Goal: Communication & Community: Answer question/provide support

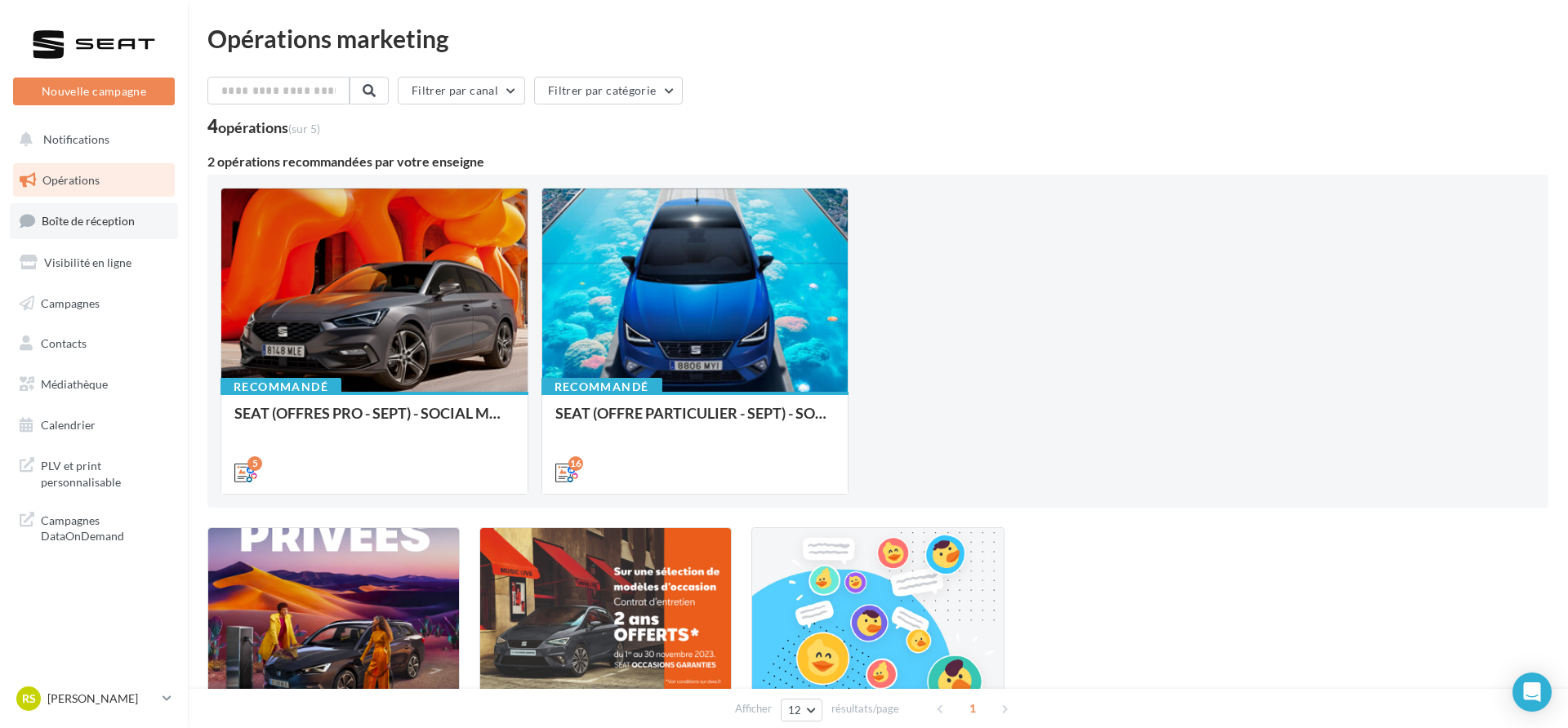
click at [142, 224] on link "Boîte de réception" at bounding box center [94, 221] width 168 height 35
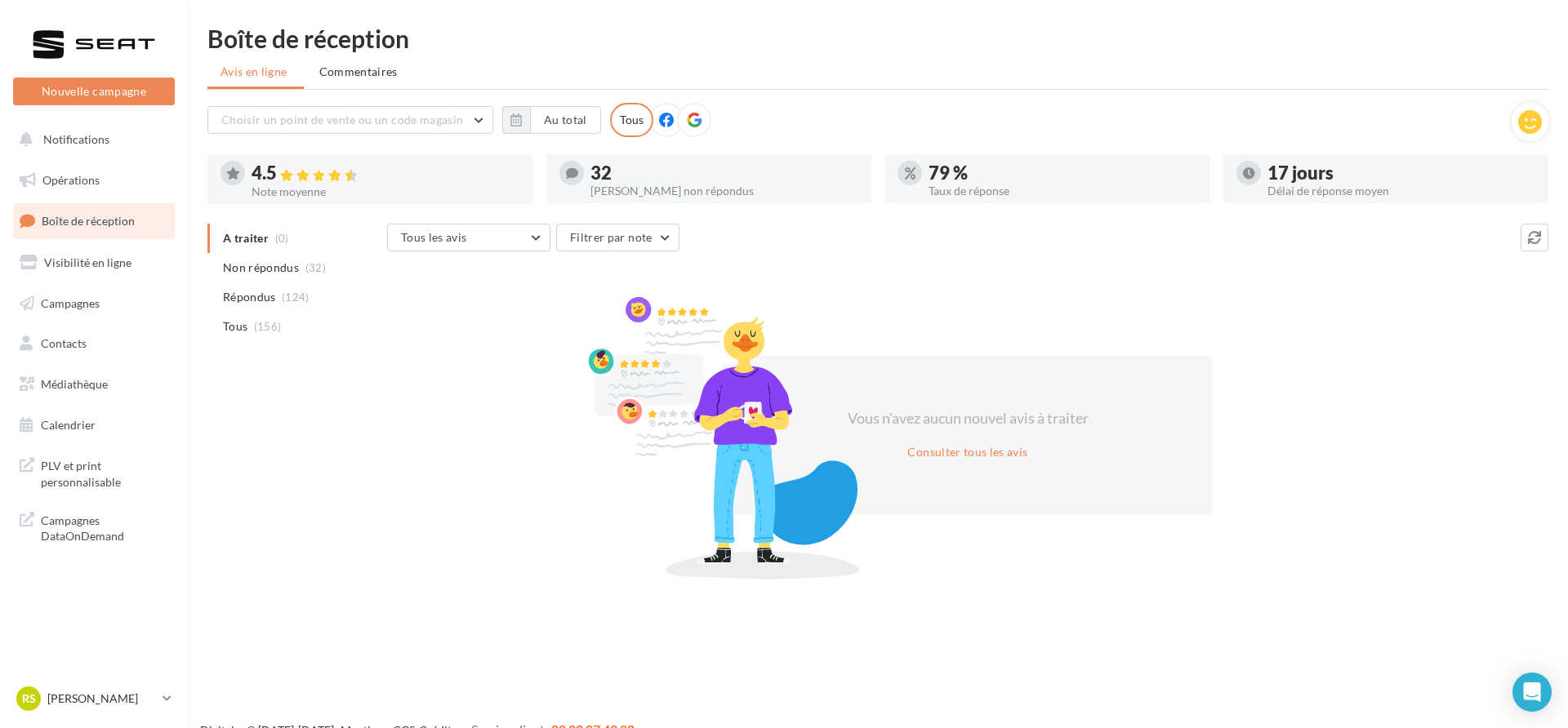
click at [142, 224] on link "Boîte de réception" at bounding box center [94, 221] width 168 height 35
click at [257, 274] on span "Non répondus" at bounding box center [260, 268] width 76 height 17
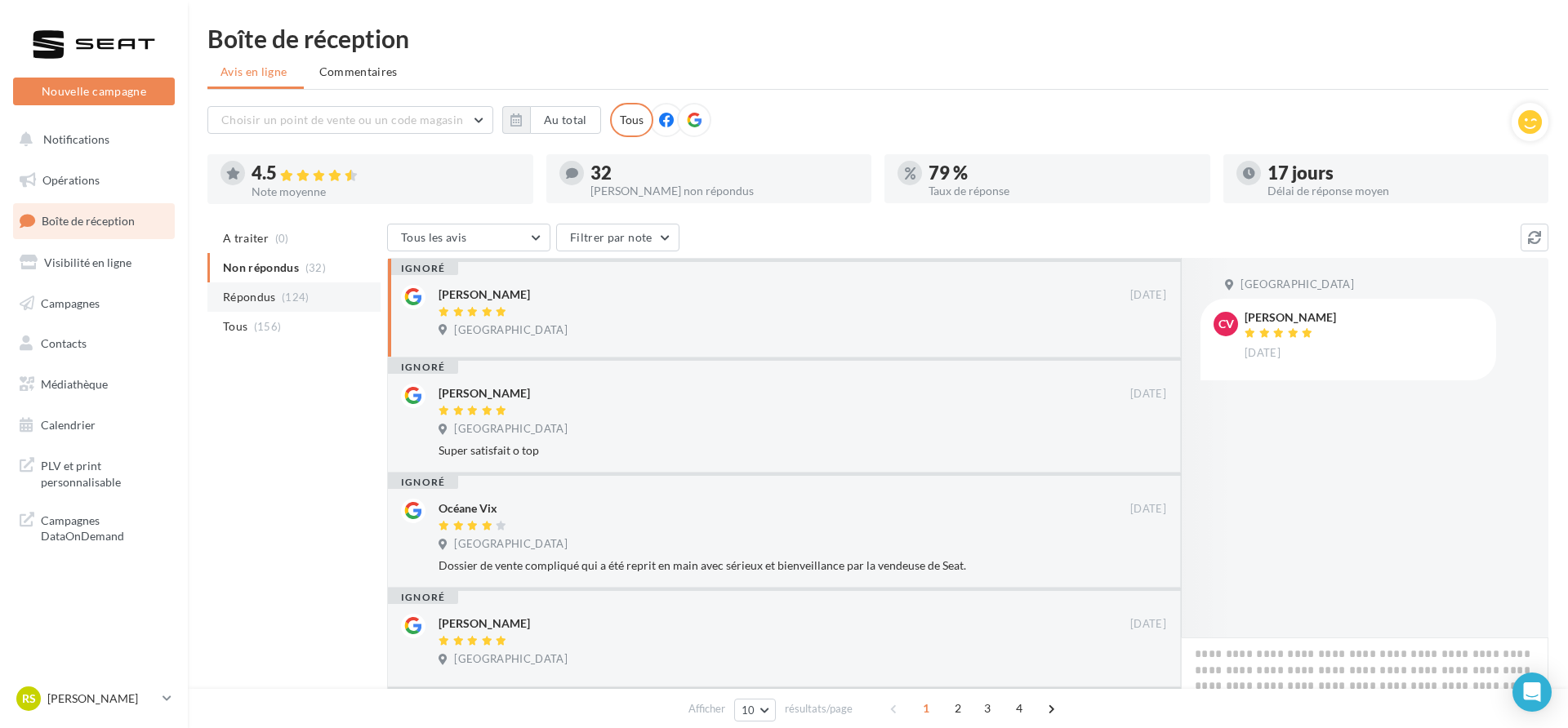
click at [259, 292] on span "Répondus" at bounding box center [249, 297] width 53 height 17
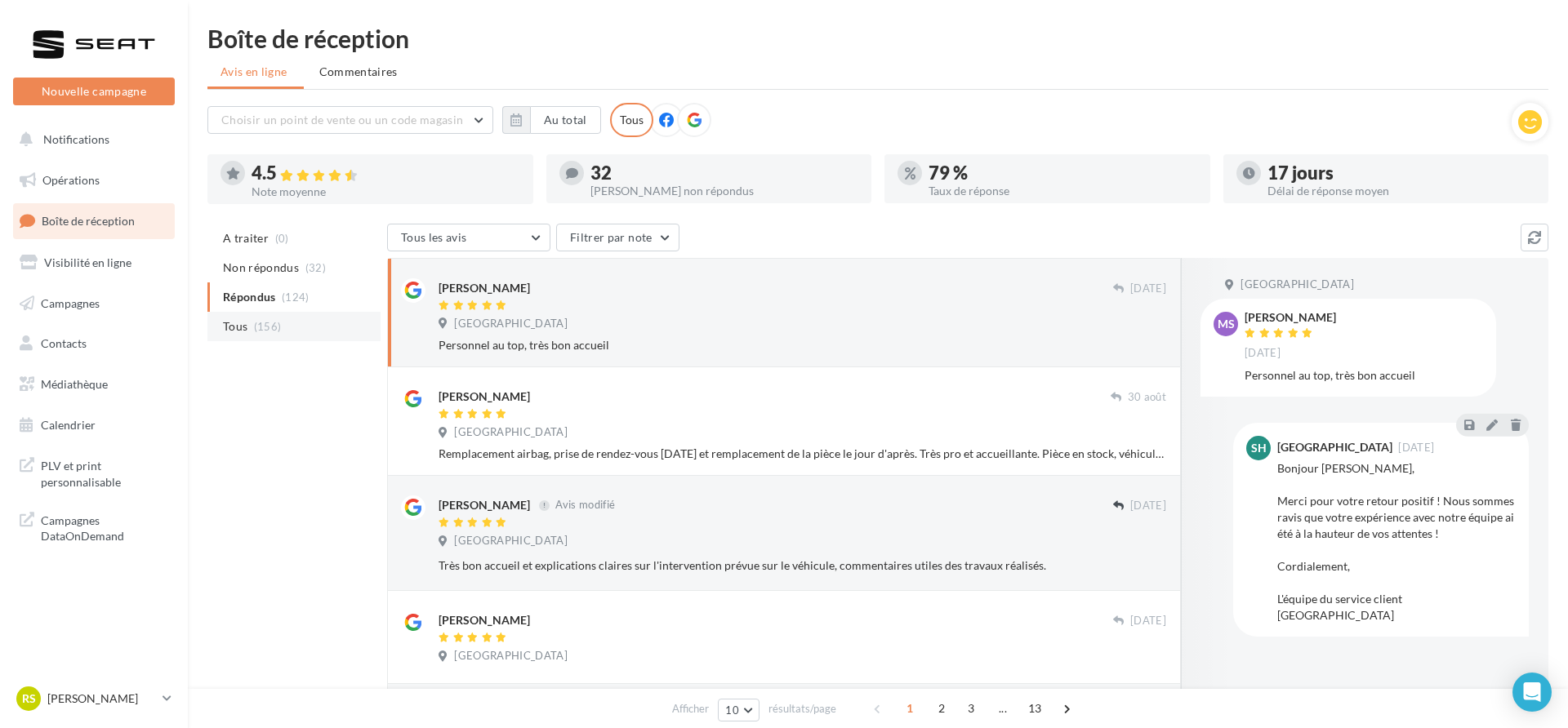
click at [255, 320] on span "(156)" at bounding box center [267, 326] width 28 height 13
click at [266, 295] on span "Répondus" at bounding box center [249, 297] width 53 height 17
click at [264, 273] on span "Non répondus" at bounding box center [260, 268] width 76 height 17
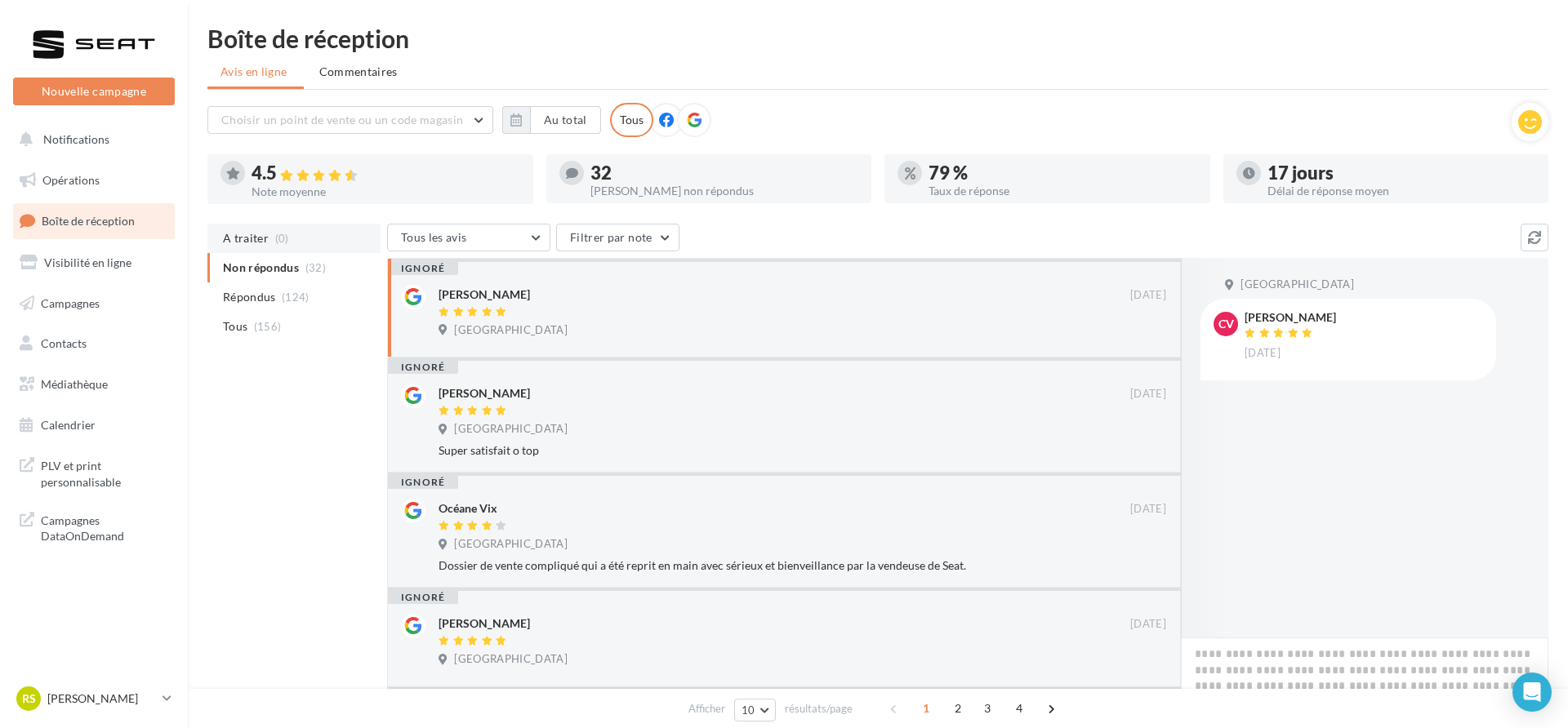
click at [266, 244] on li "A traiter (0)" at bounding box center [294, 238] width 173 height 29
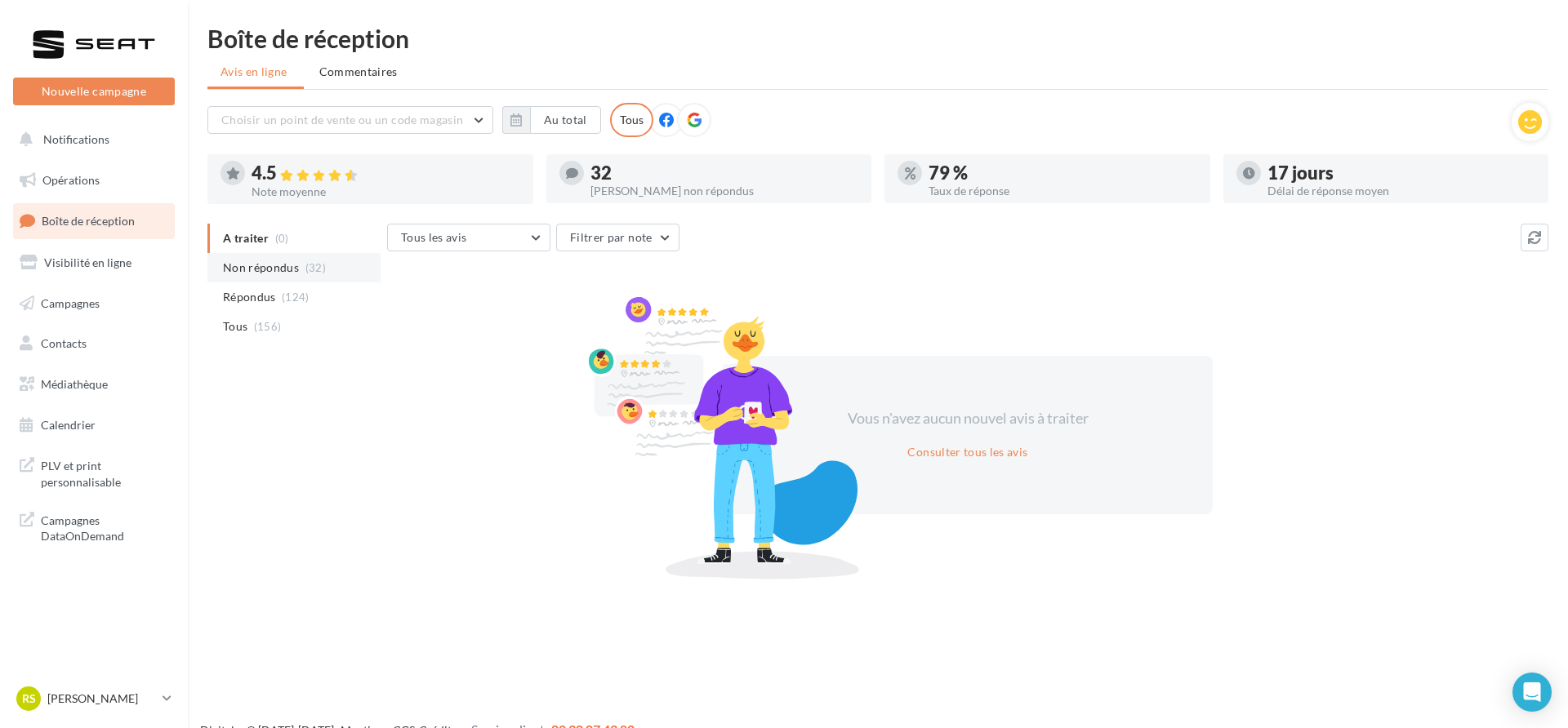
click at [265, 254] on li "Non répondus (32)" at bounding box center [294, 267] width 173 height 29
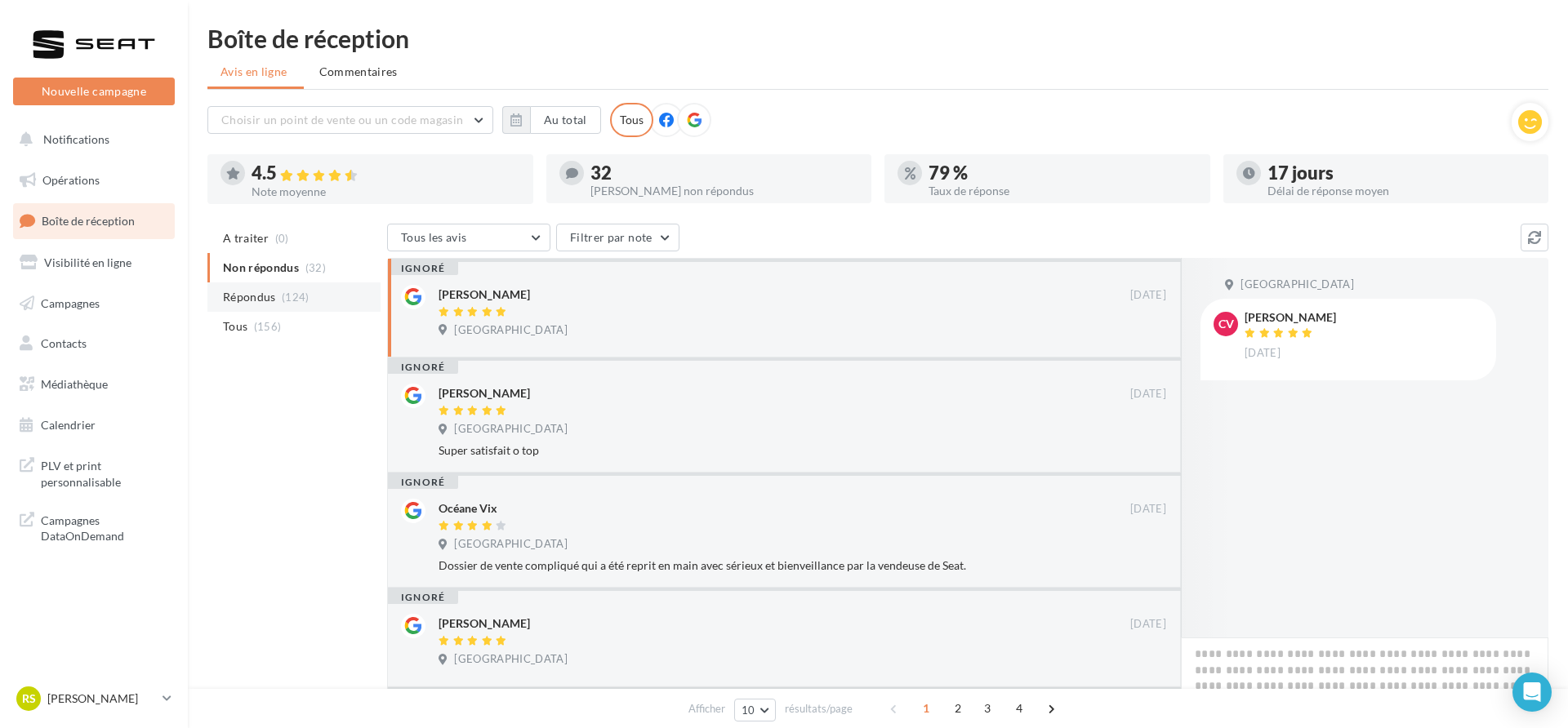
click at [254, 299] on span "Répondus" at bounding box center [249, 297] width 53 height 17
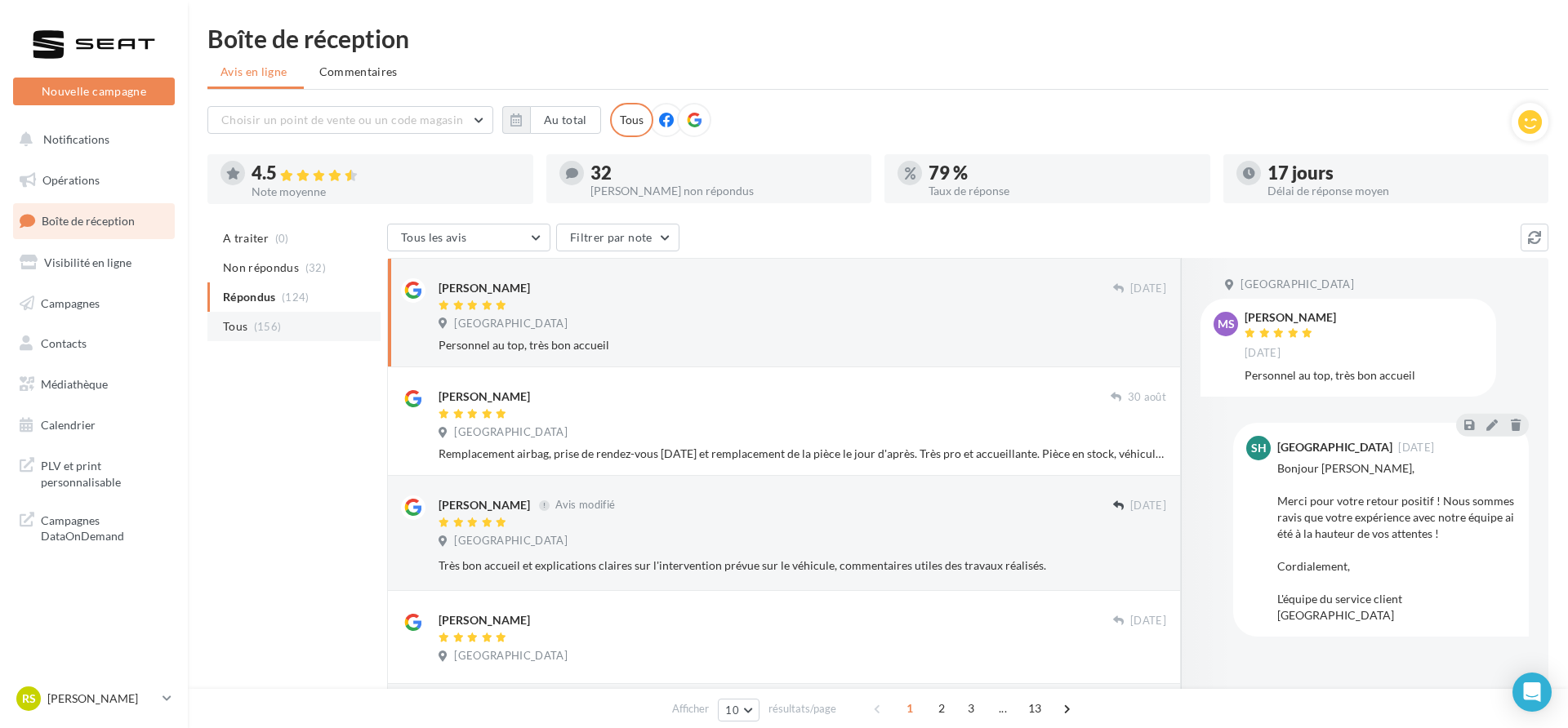
click at [254, 322] on span "(156)" at bounding box center [267, 326] width 28 height 13
click at [256, 310] on li "Répondus (124)" at bounding box center [294, 297] width 173 height 29
click at [258, 282] on li "Non répondus (32)" at bounding box center [294, 267] width 173 height 29
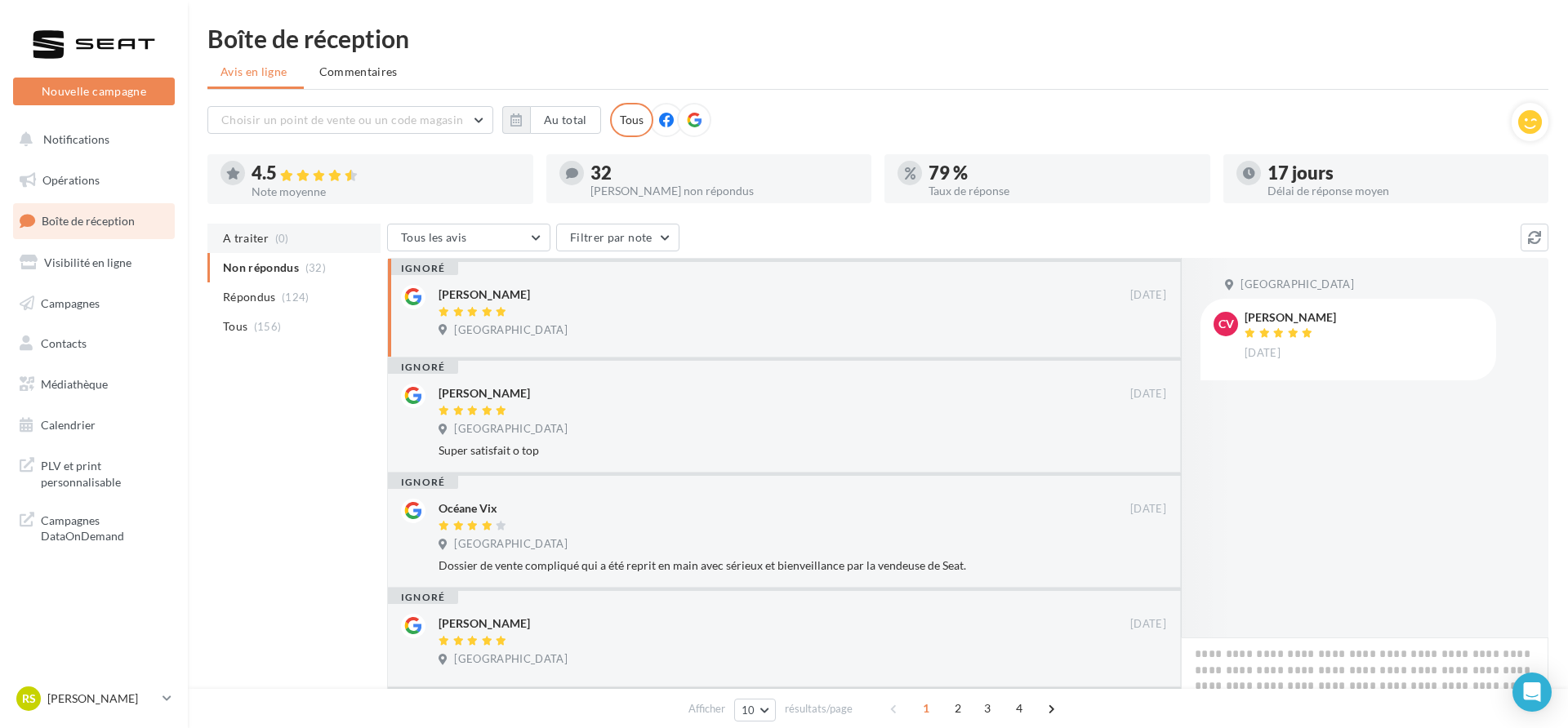
click at [258, 251] on li "A traiter (0)" at bounding box center [294, 238] width 173 height 29
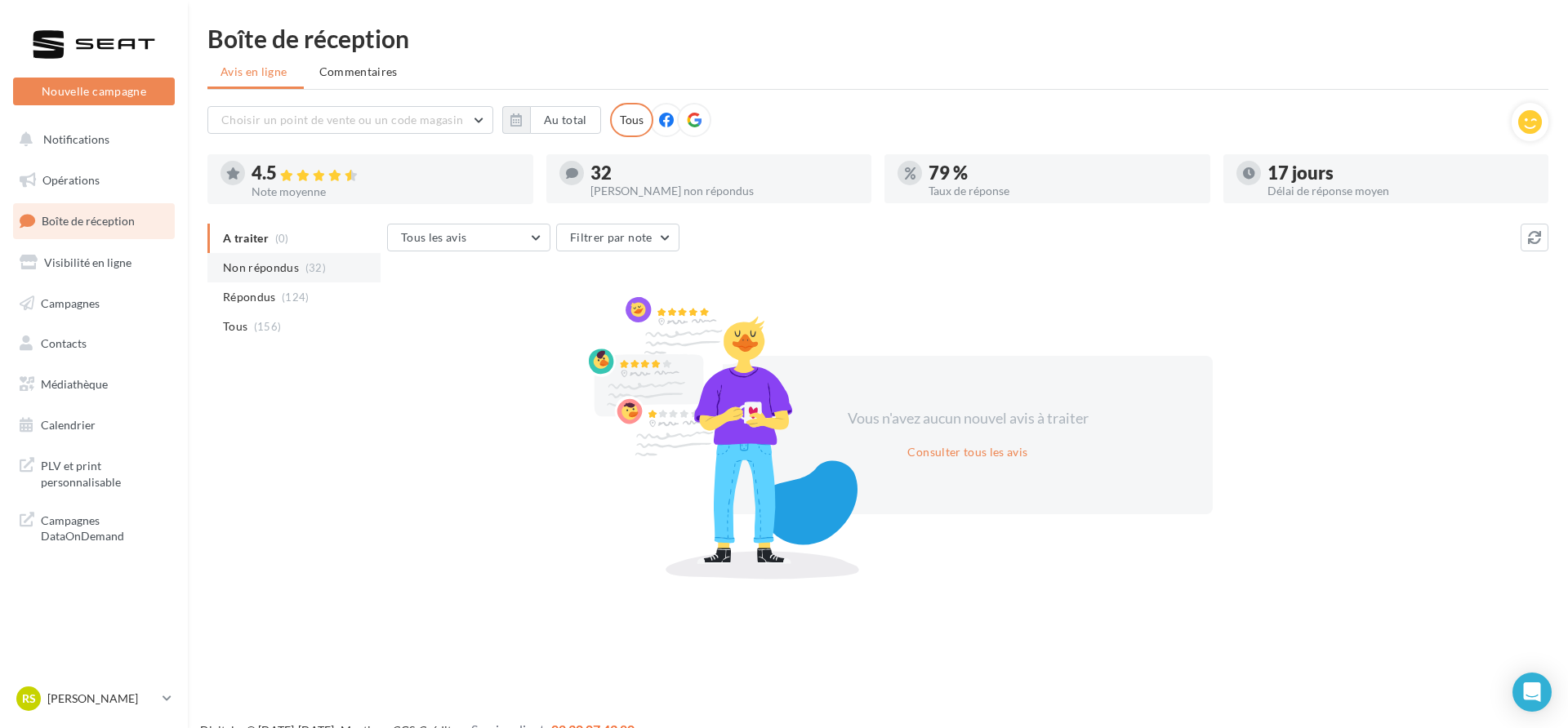
click at [259, 258] on li "Non répondus (32)" at bounding box center [294, 267] width 173 height 29
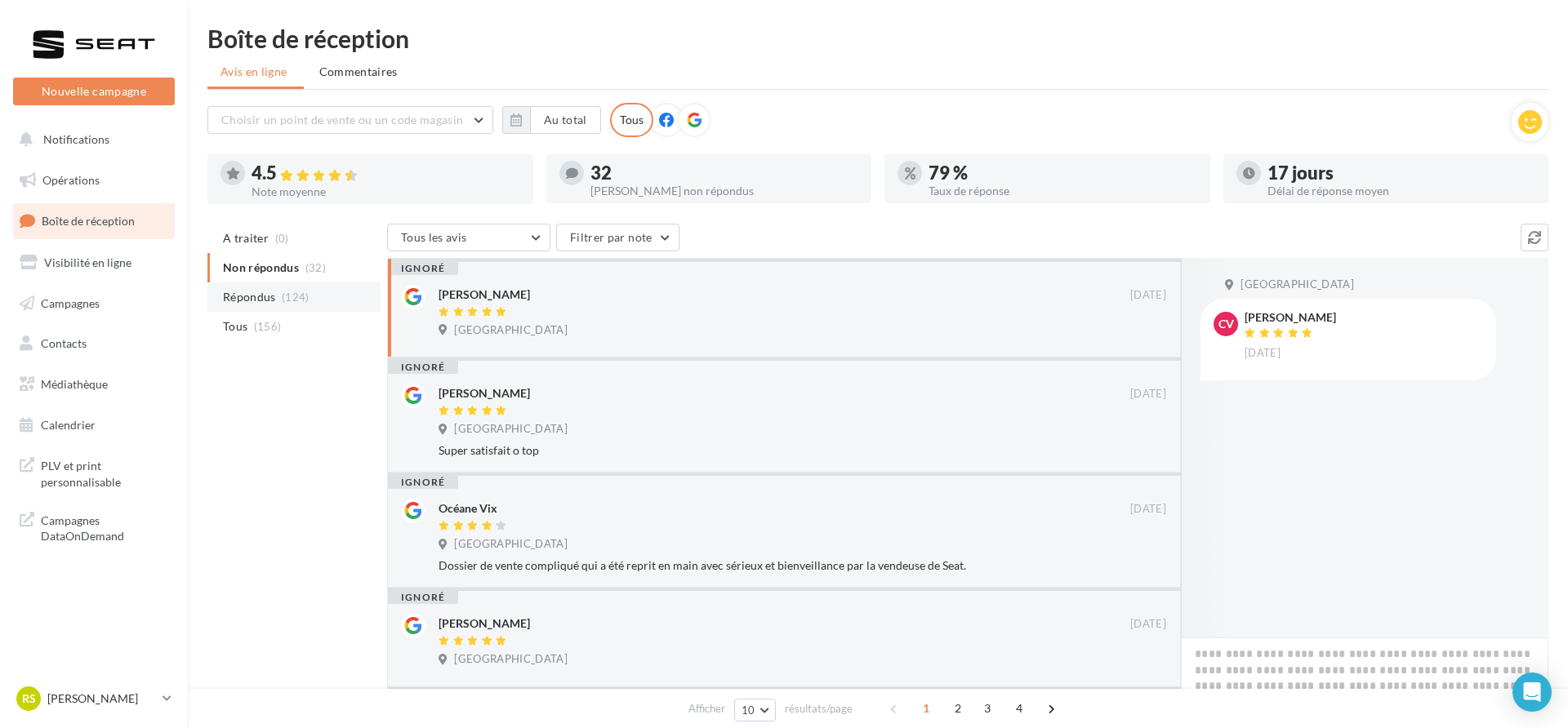
click at [267, 302] on span "Répondus" at bounding box center [249, 297] width 53 height 17
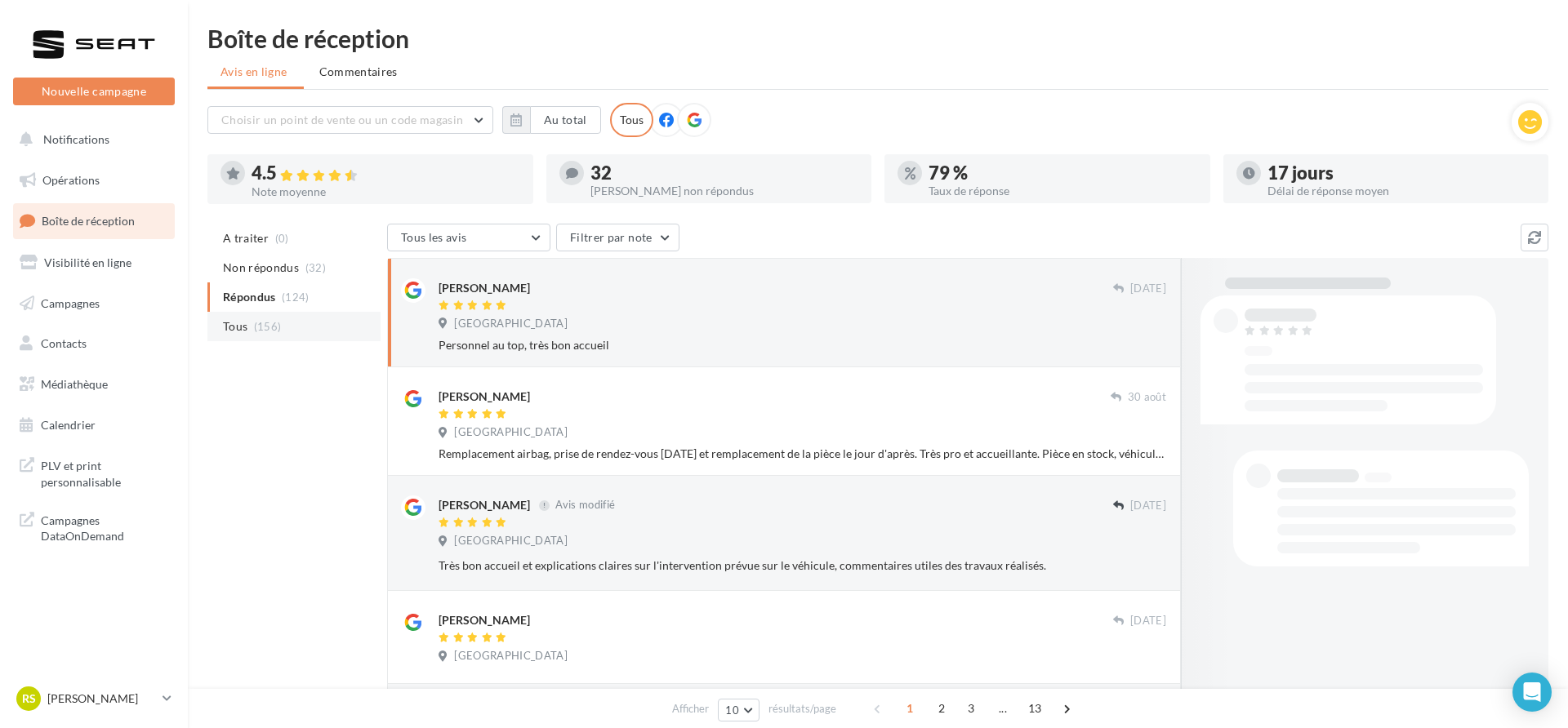
click at [267, 315] on li "Tous (156)" at bounding box center [294, 326] width 173 height 29
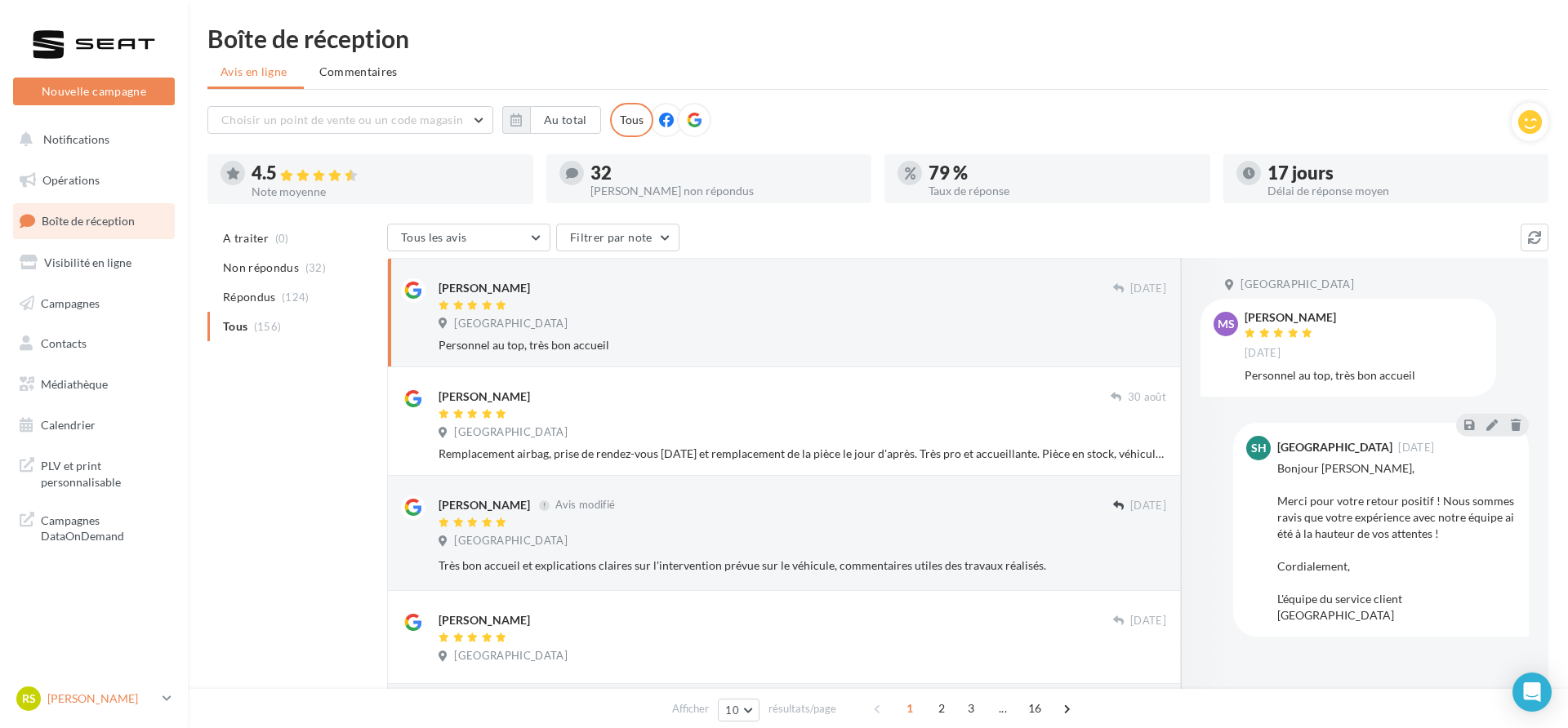
click at [91, 691] on p "[PERSON_NAME]" at bounding box center [102, 699] width 109 height 17
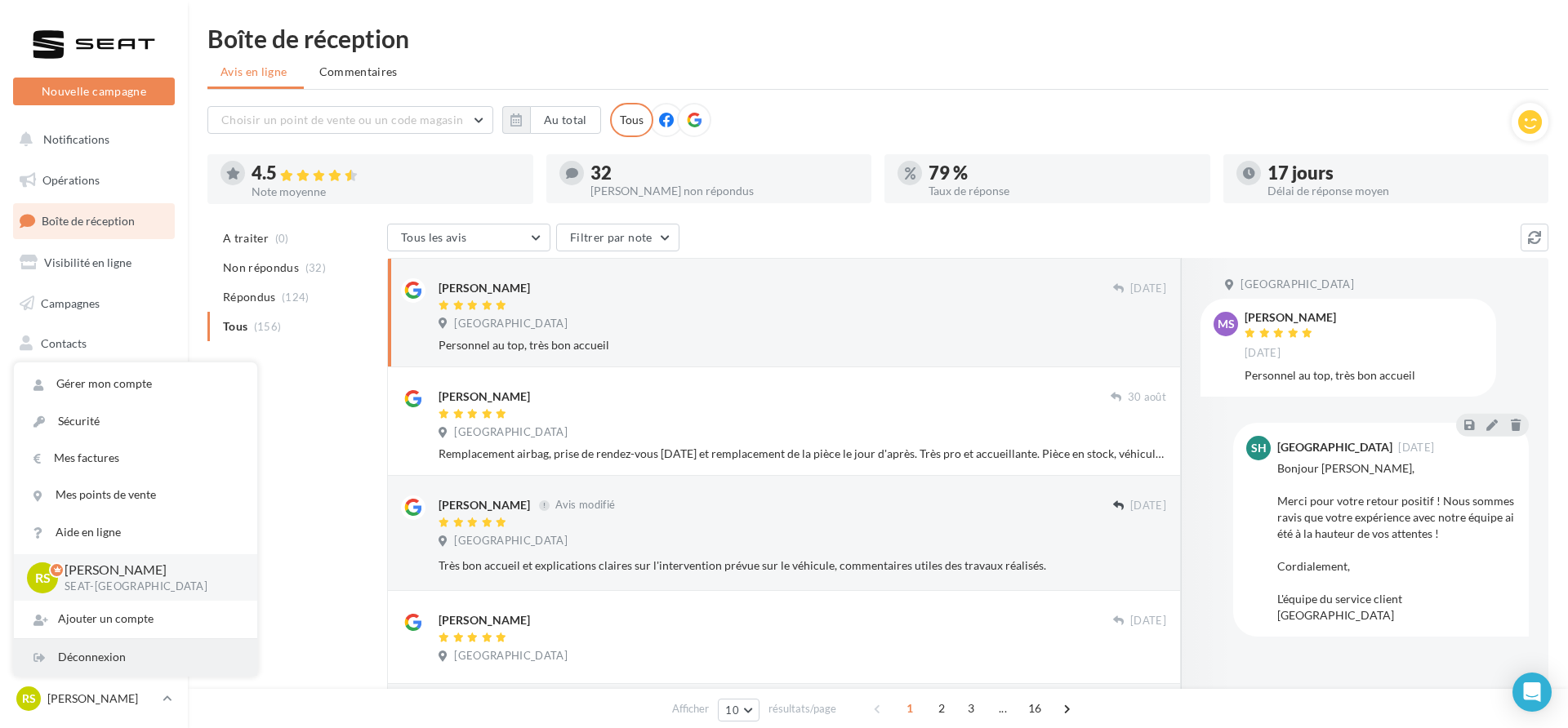
click at [94, 658] on div "Déconnexion" at bounding box center [136, 658] width 244 height 37
